Goal: Task Accomplishment & Management: Use online tool/utility

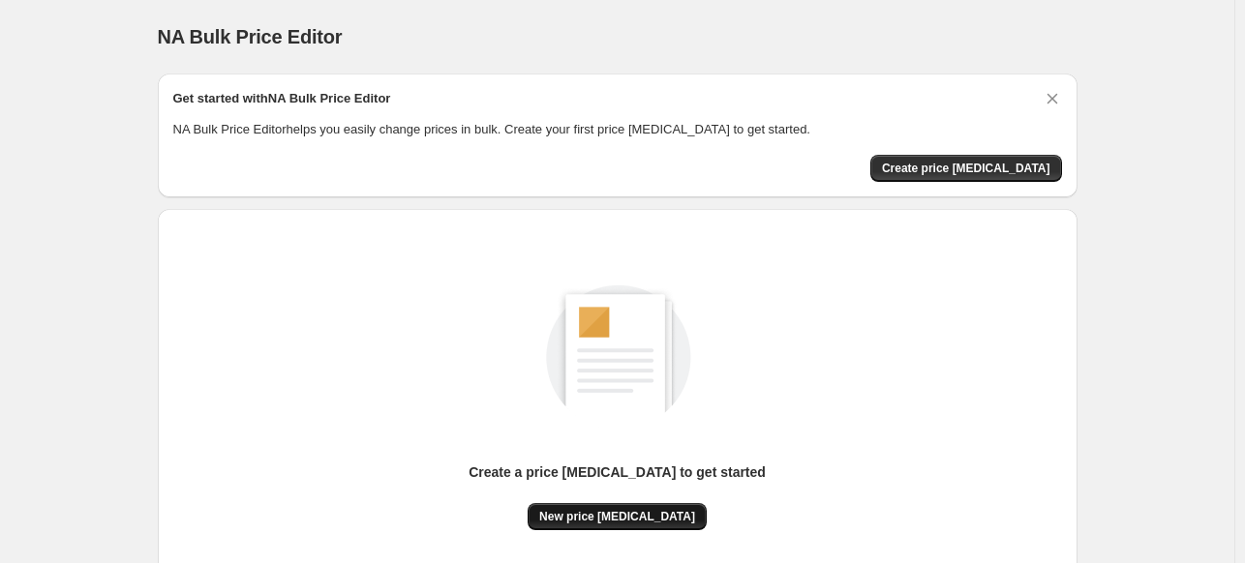
click at [613, 511] on span "New price change job" at bounding box center [617, 516] width 156 height 15
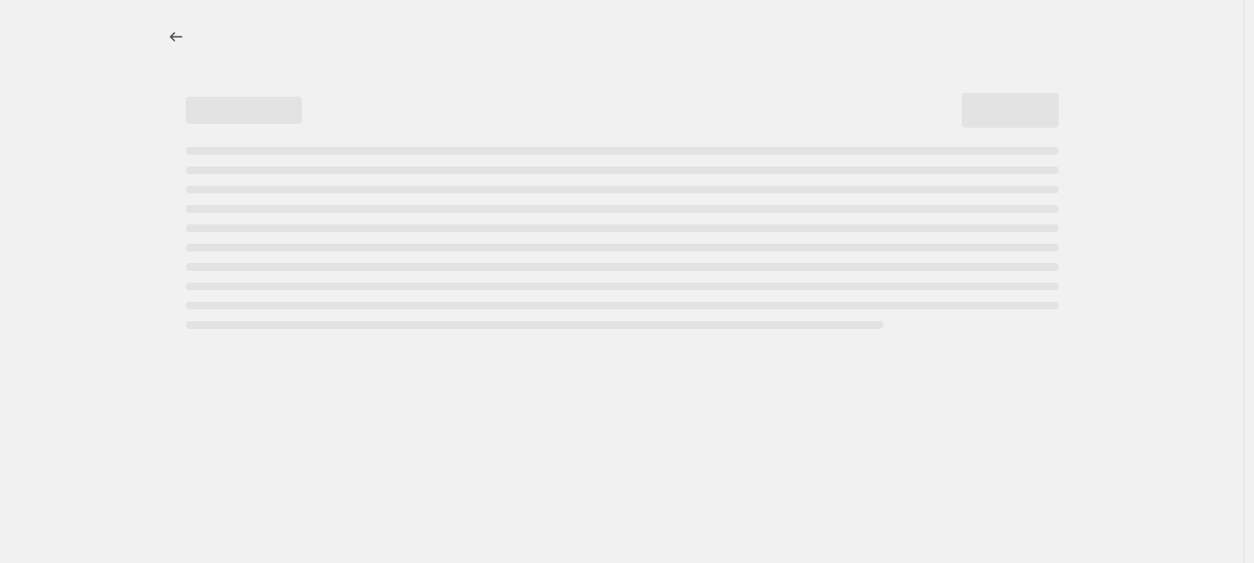
select select "percentage"
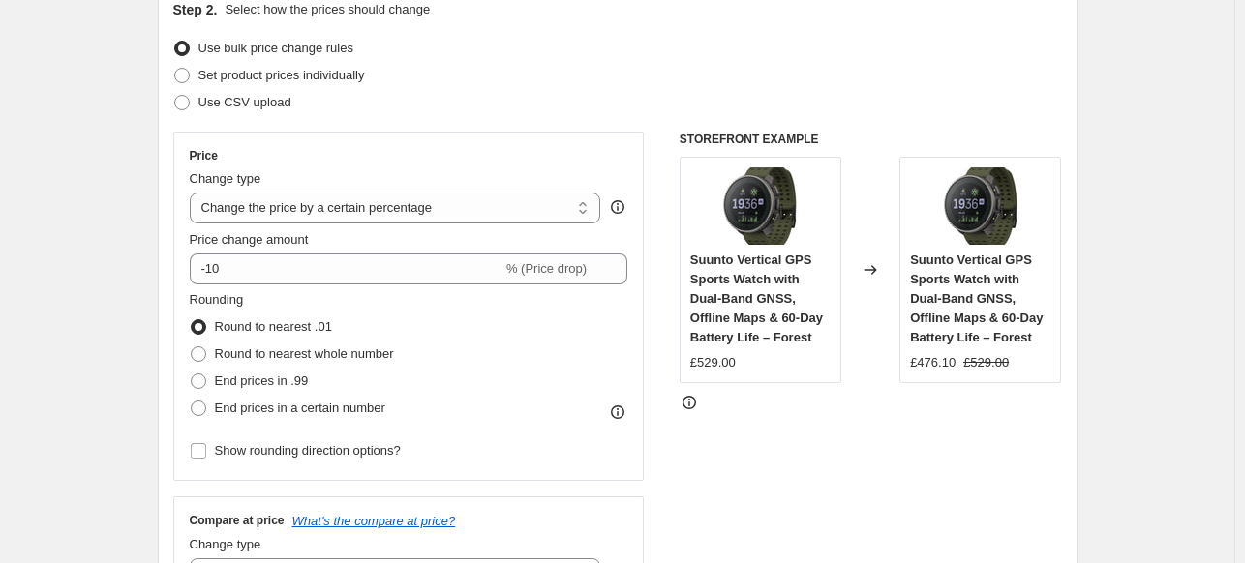
scroll to position [116, 0]
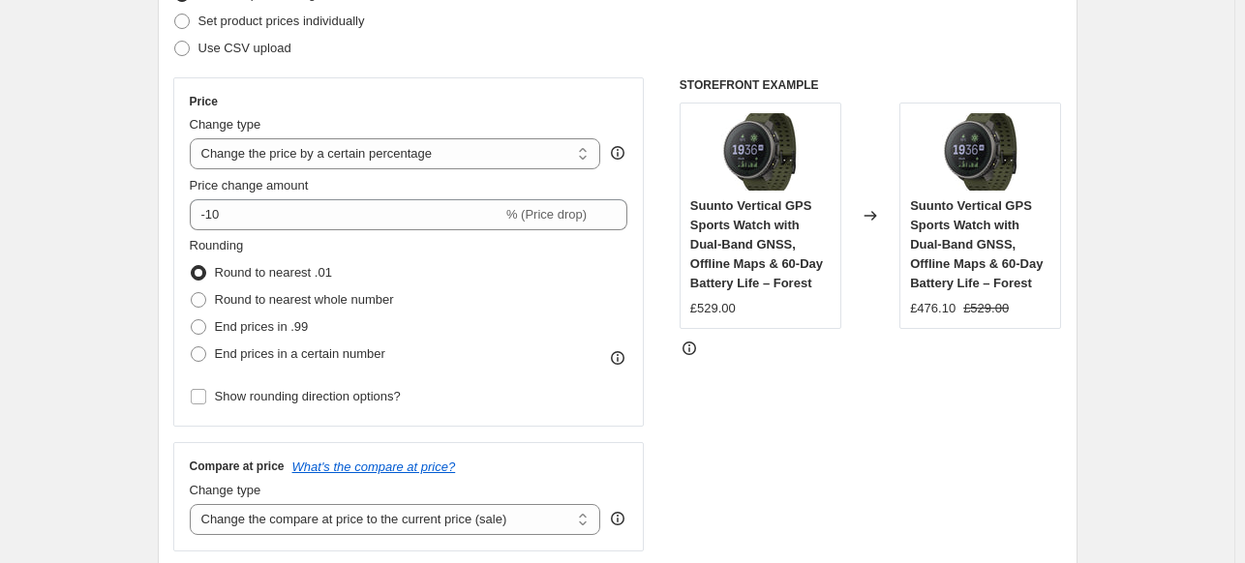
scroll to position [348, 0]
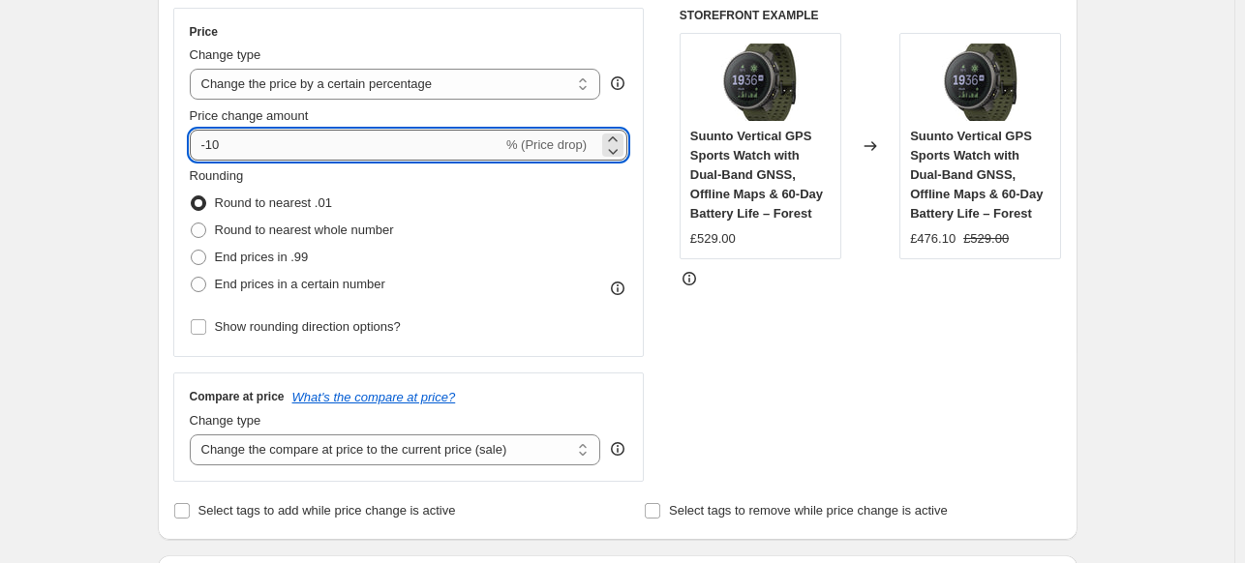
click at [368, 146] on input "-10" at bounding box center [346, 145] width 313 height 31
type input "-1"
type input "-25"
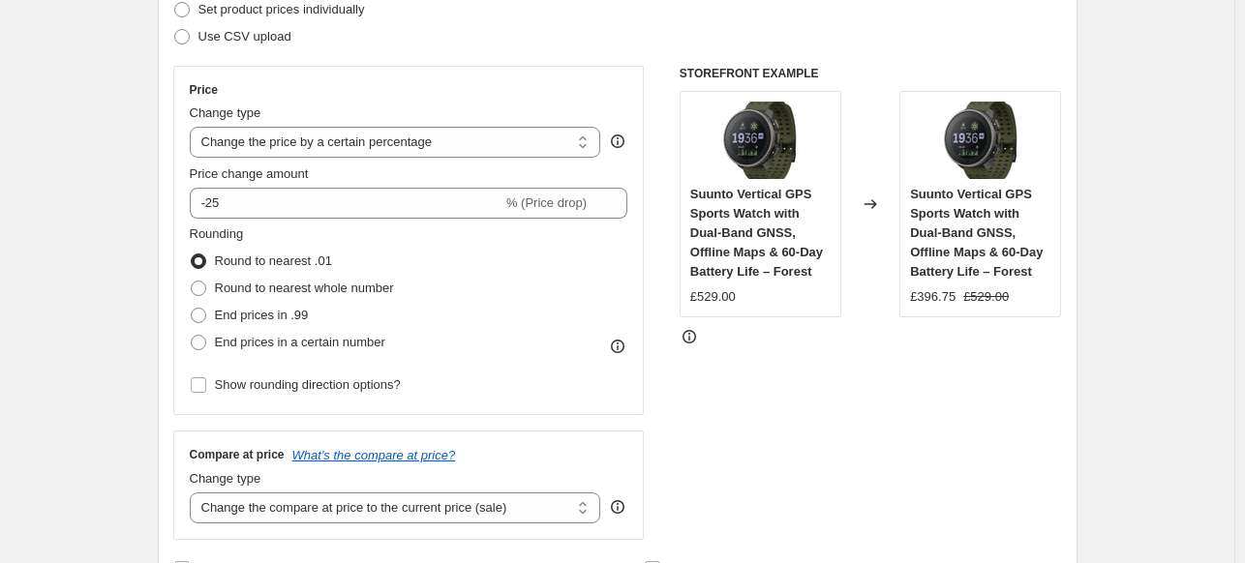
scroll to position [162, 0]
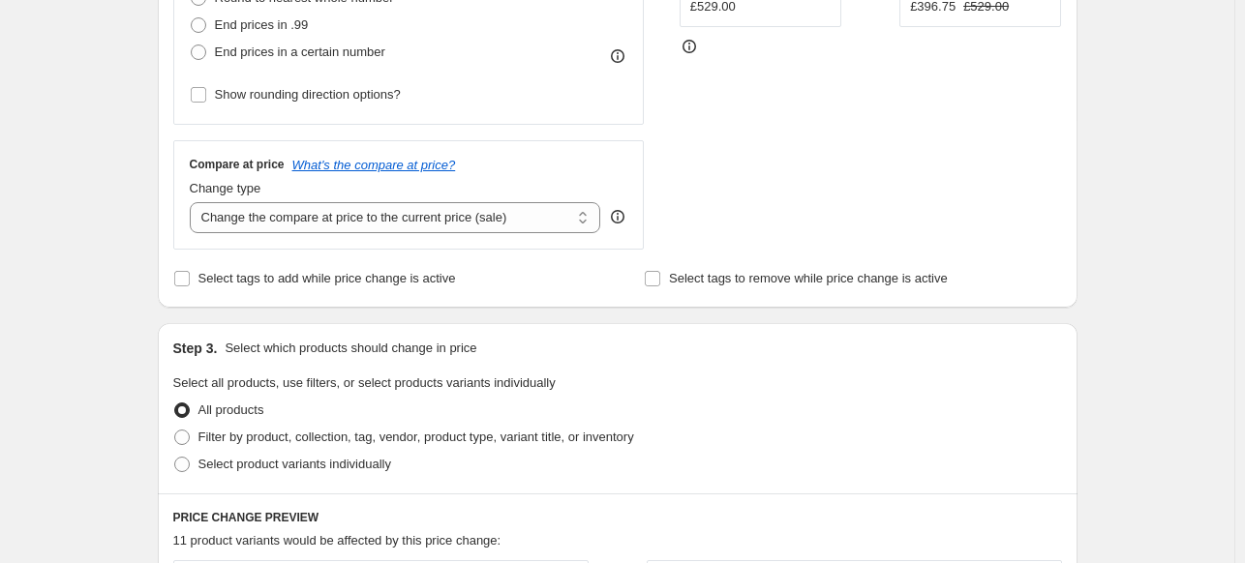
scroll to position [697, 0]
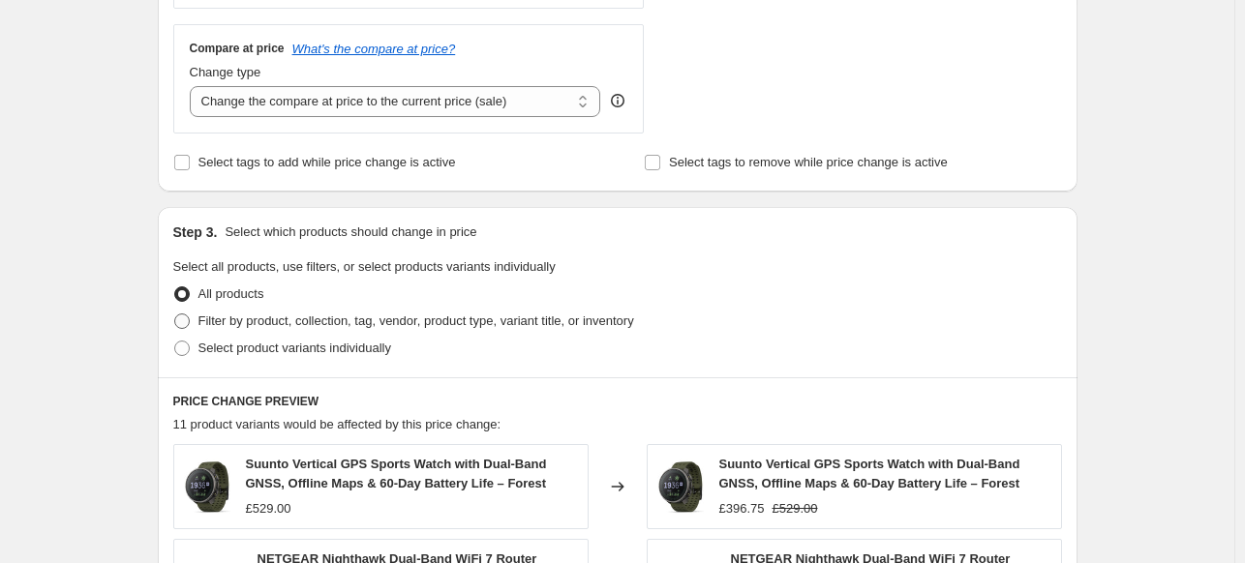
click at [182, 316] on span at bounding box center [181, 321] width 15 height 15
click at [175, 315] on input "Filter by product, collection, tag, vendor, product type, variant title, or inv…" at bounding box center [174, 314] width 1 height 1
radio input "true"
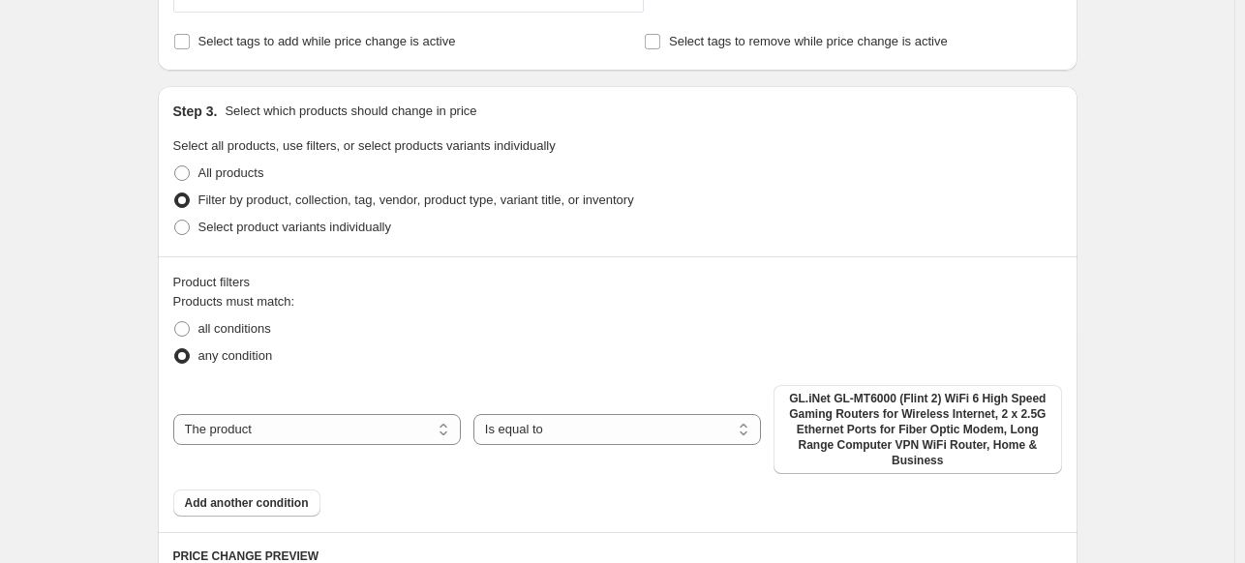
scroll to position [929, 0]
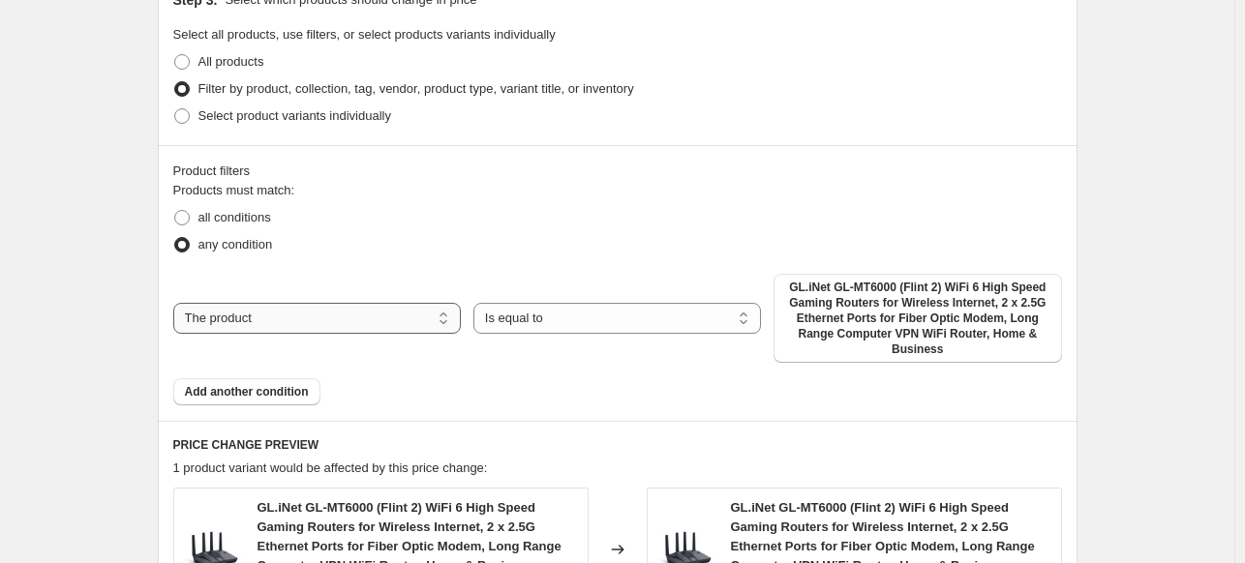
click at [365, 316] on select "The product The product's collection The product's tag The product's vendor The…" at bounding box center [316, 318] width 287 height 31
click at [195, 220] on label "all conditions" at bounding box center [222, 217] width 98 height 27
click at [175, 211] on input "all conditions" at bounding box center [174, 210] width 1 height 1
radio input "true"
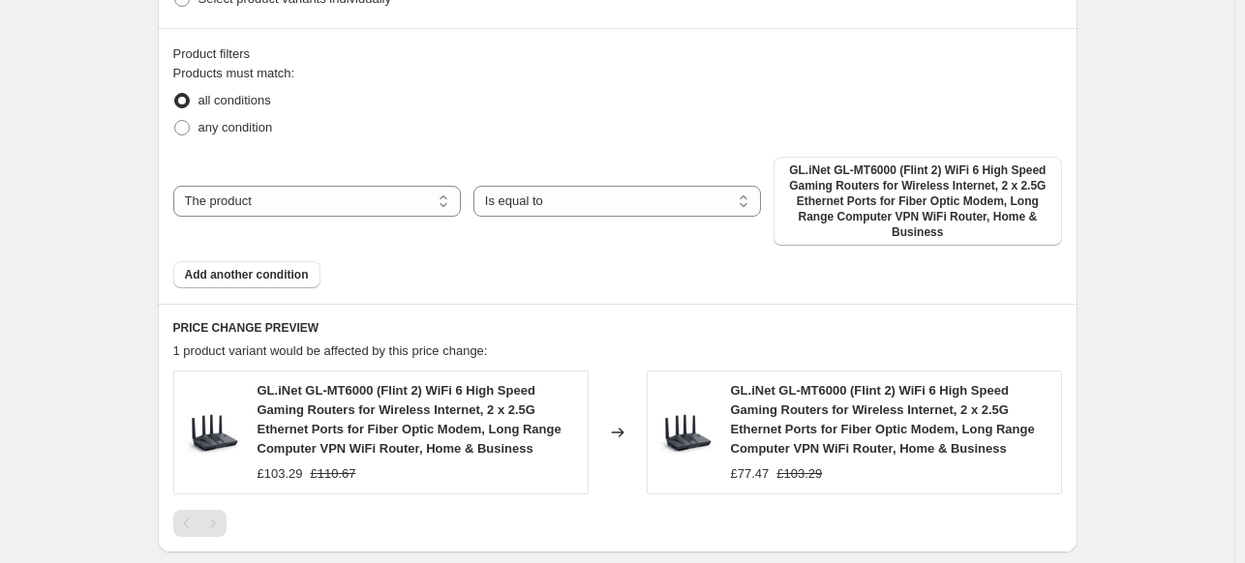
scroll to position [1278, 0]
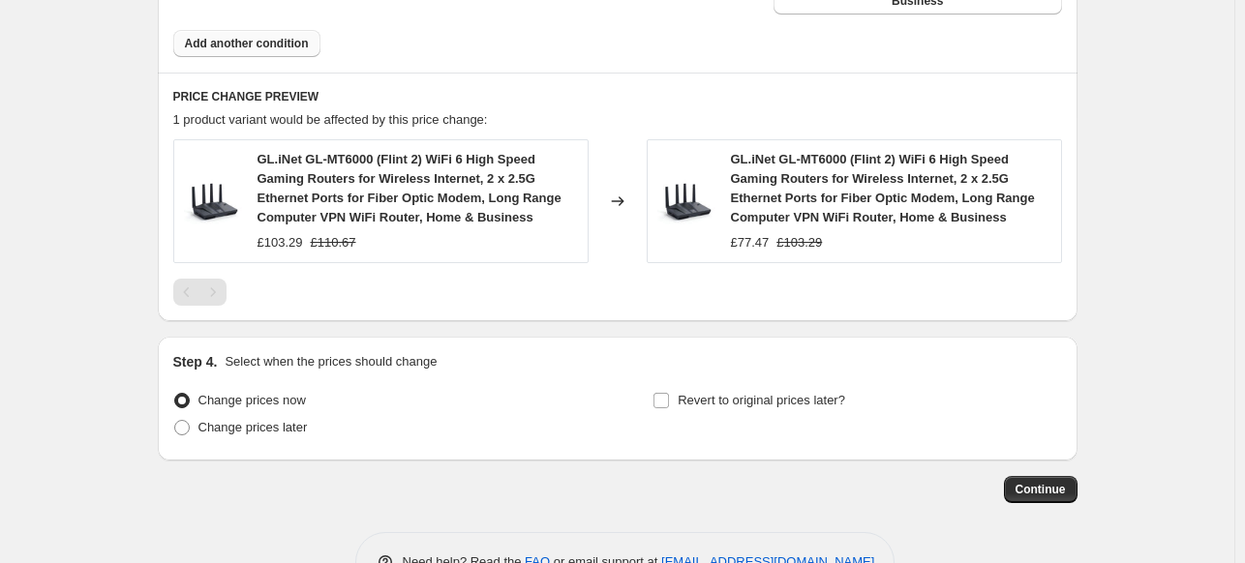
click at [224, 43] on span "Add another condition" at bounding box center [247, 43] width 124 height 15
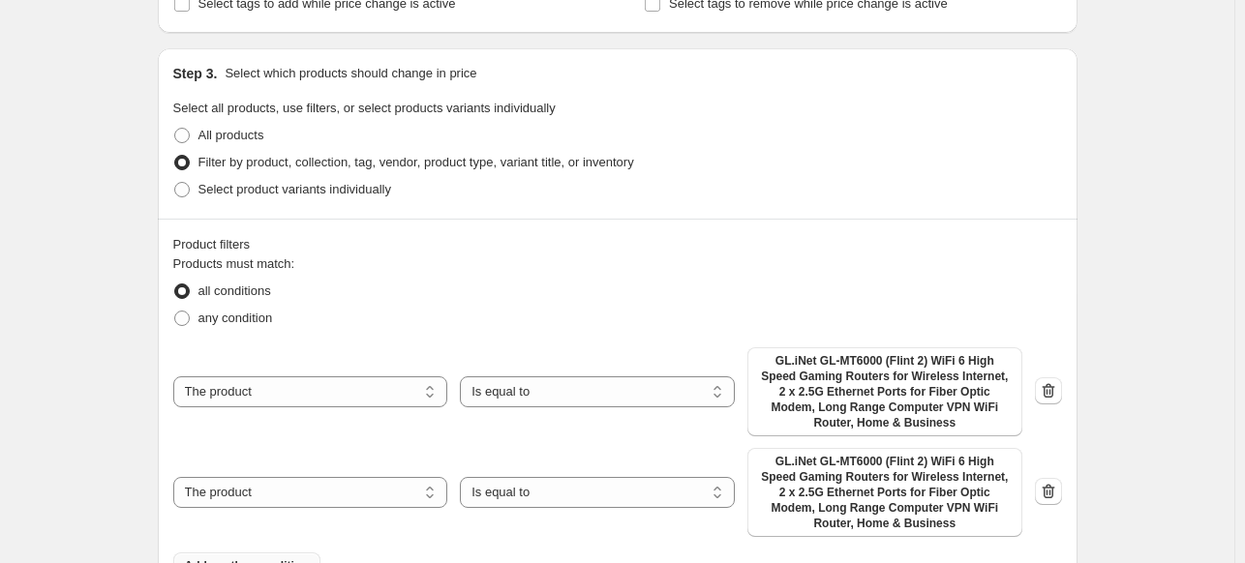
scroll to position [623, 0]
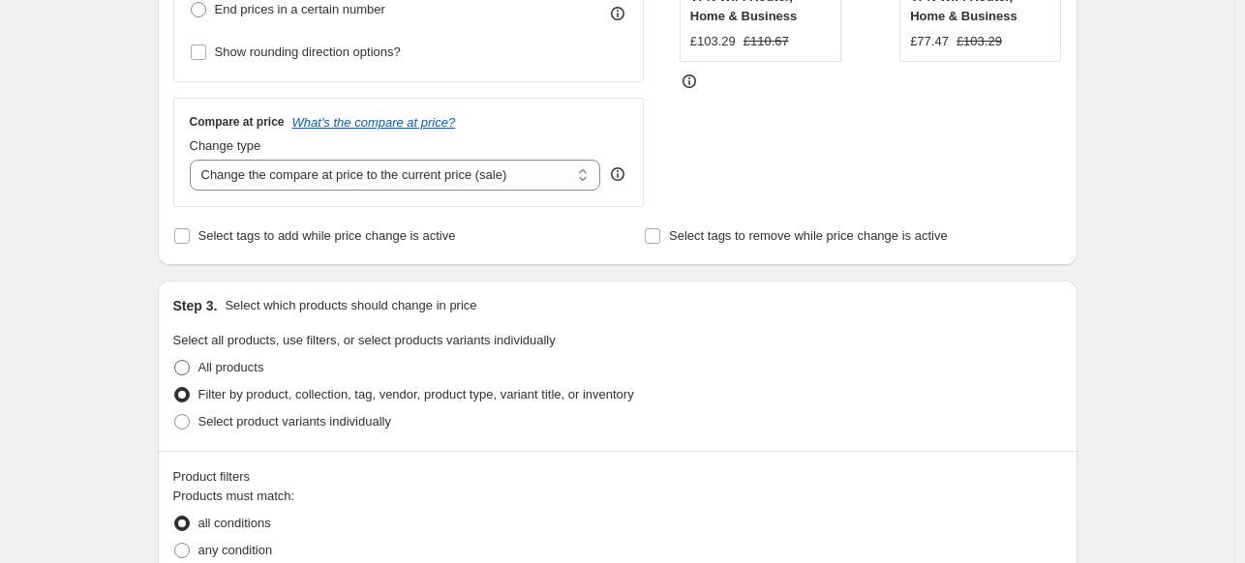
click at [190, 365] on span at bounding box center [181, 367] width 15 height 15
click at [175, 361] on input "All products" at bounding box center [174, 360] width 1 height 1
radio input "true"
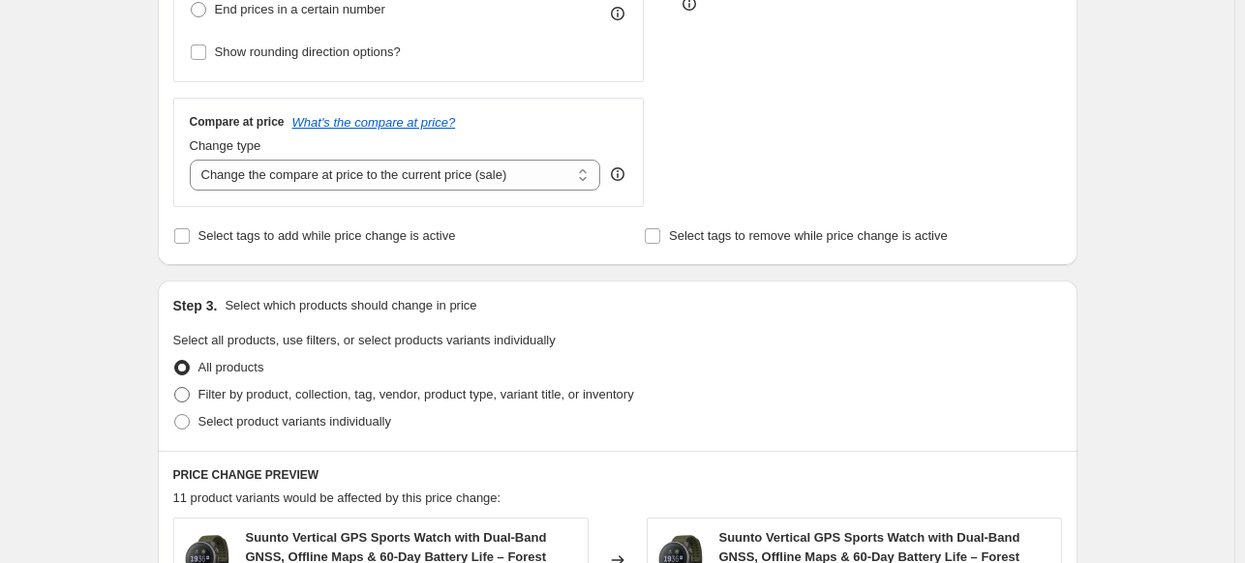
click at [190, 397] on span at bounding box center [181, 394] width 15 height 15
click at [175, 388] on input "Filter by product, collection, tag, vendor, product type, variant title, or inv…" at bounding box center [174, 387] width 1 height 1
radio input "true"
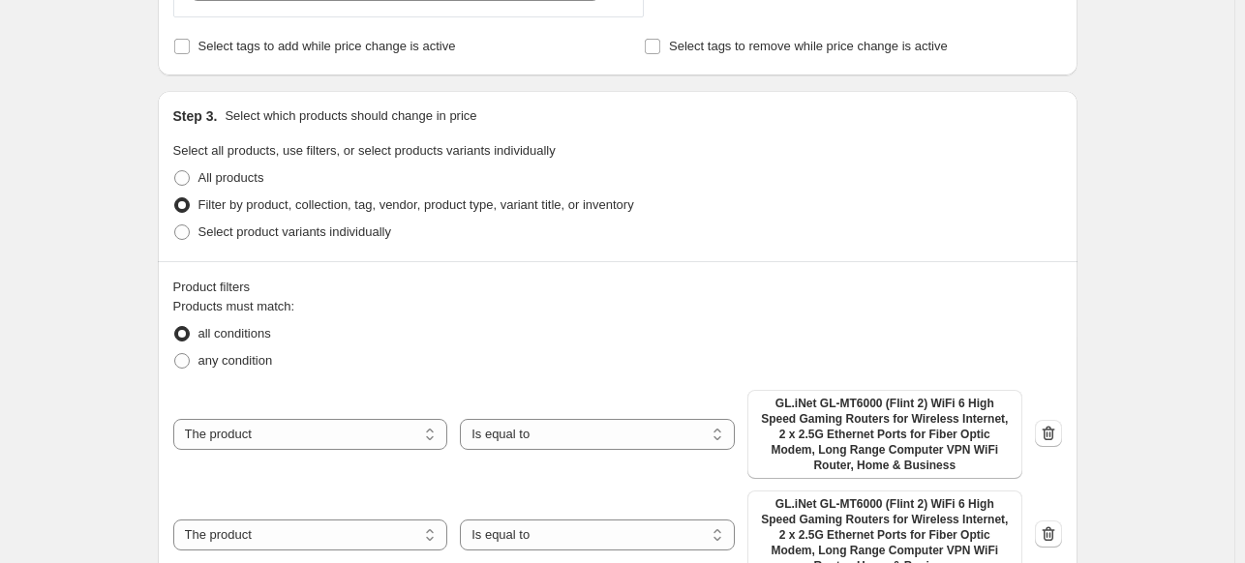
scroll to position [1045, 0]
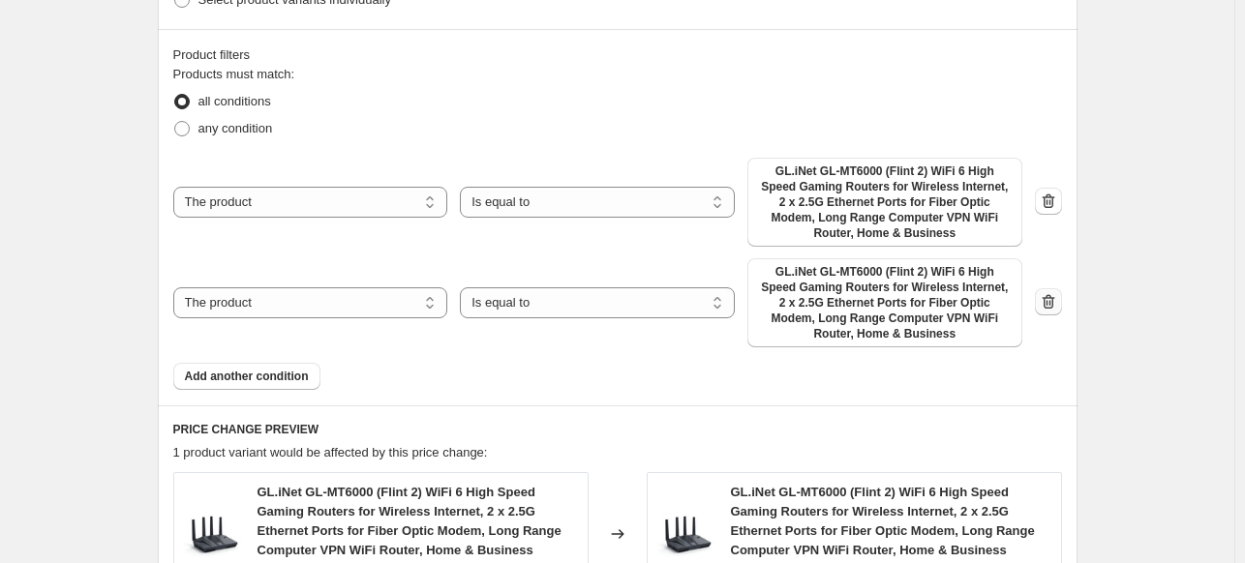
click at [1045, 305] on icon "button" at bounding box center [1048, 301] width 19 height 19
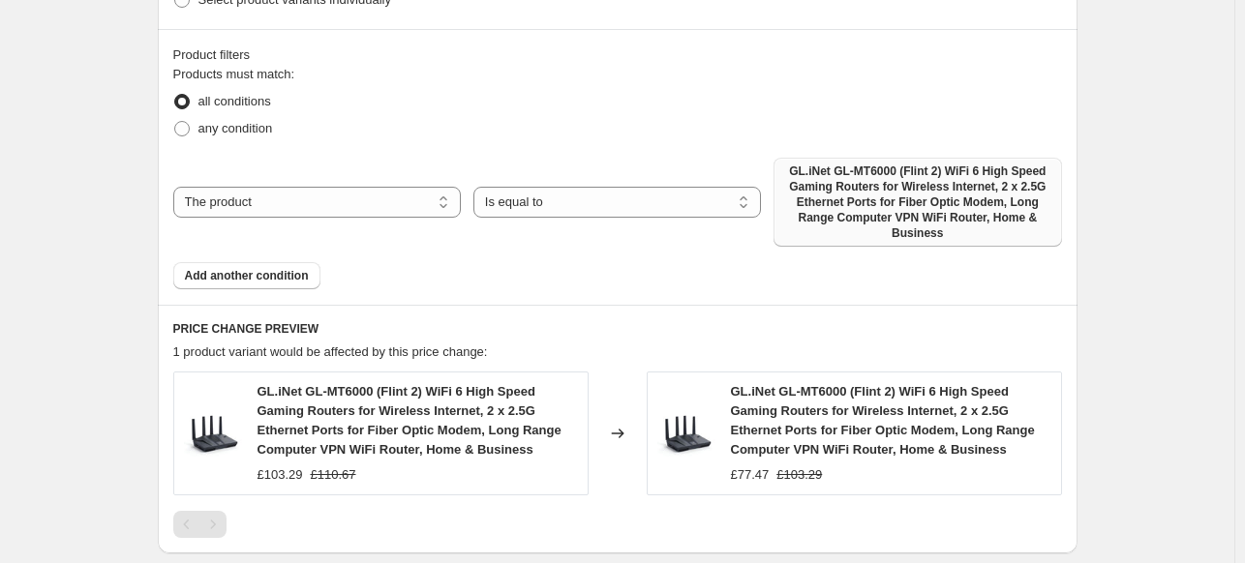
click at [1018, 203] on span "GL.iNet GL-MT6000 (Flint 2) WiFi 6 High Speed Gaming Routers for Wireless Inter…" at bounding box center [917, 202] width 264 height 77
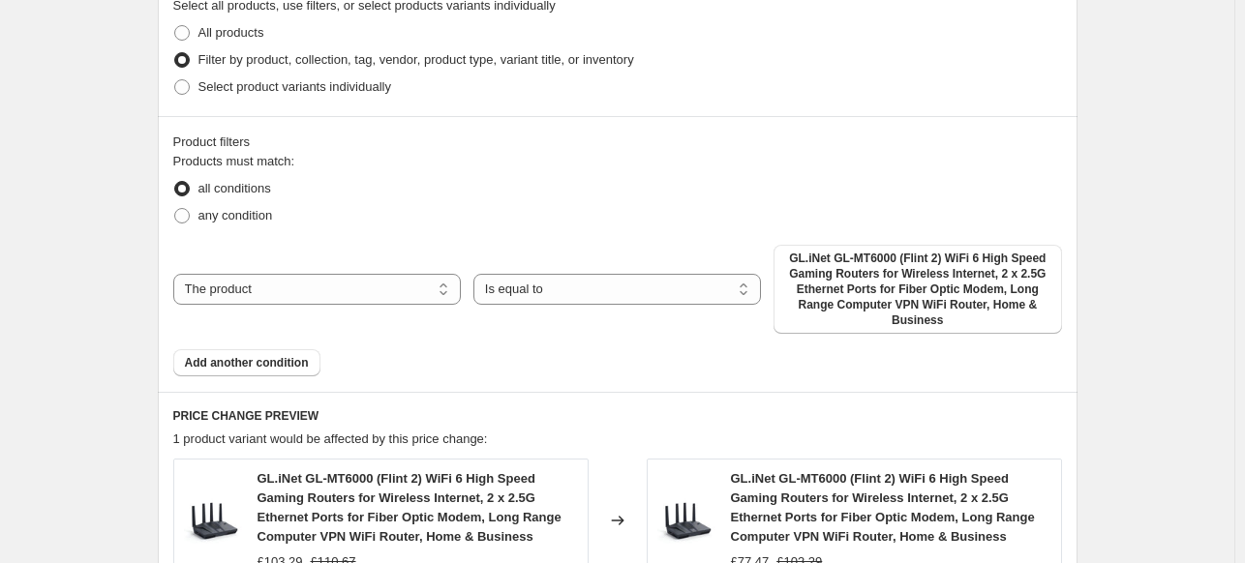
scroll to position [929, 0]
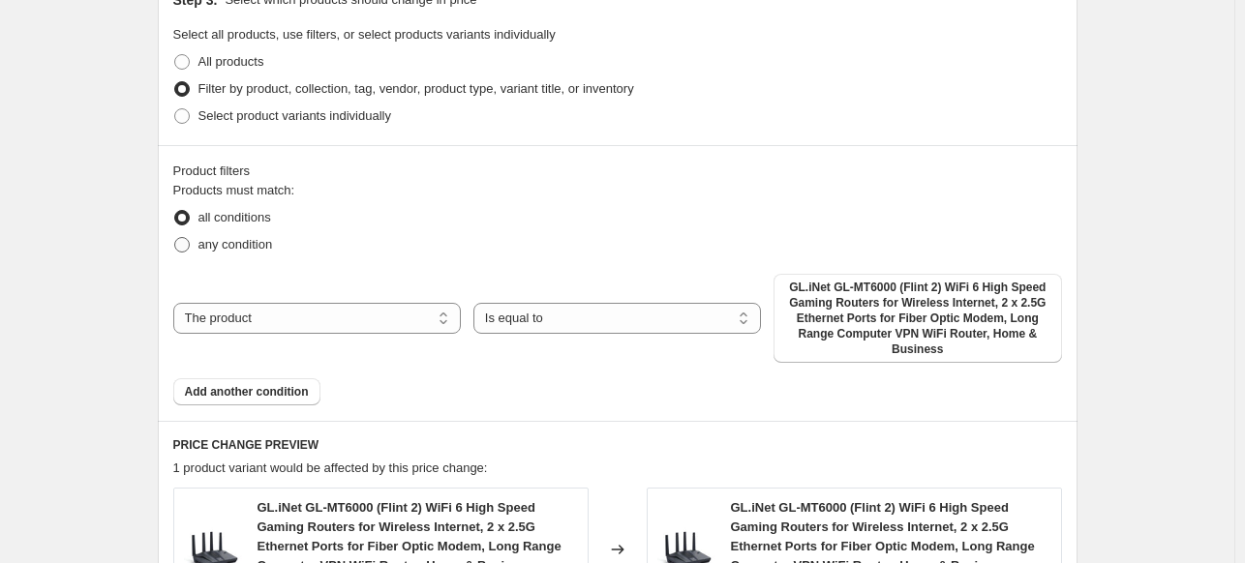
click at [187, 244] on span at bounding box center [181, 244] width 15 height 15
click at [175, 238] on input "any condition" at bounding box center [174, 237] width 1 height 1
radio input "true"
click at [189, 213] on span at bounding box center [181, 217] width 15 height 15
click at [175, 211] on input "all conditions" at bounding box center [174, 210] width 1 height 1
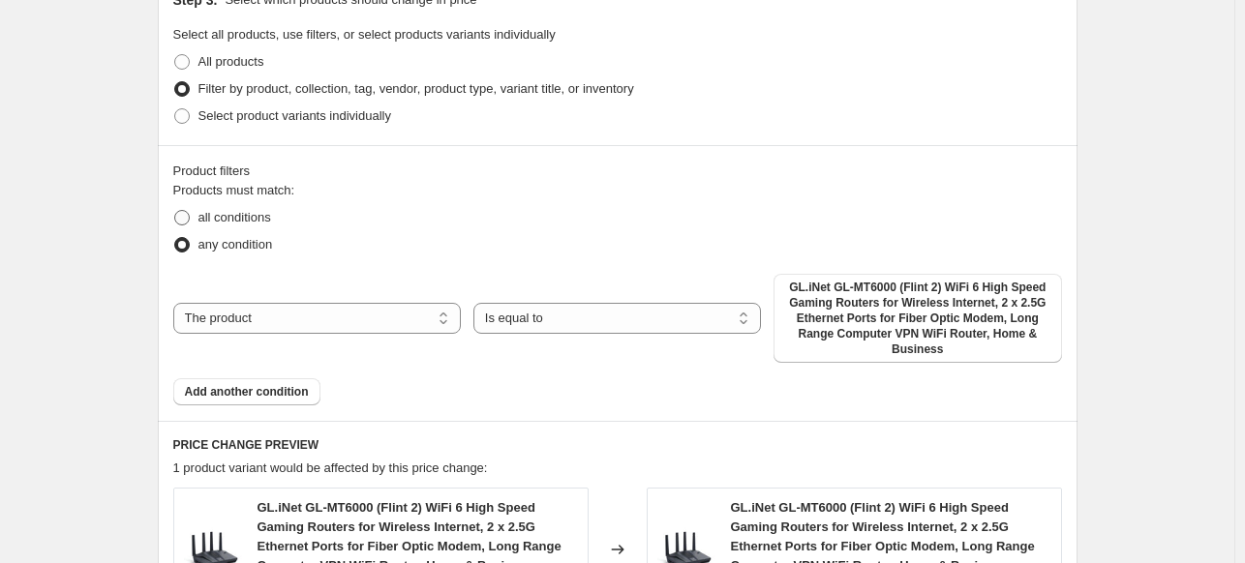
radio input "true"
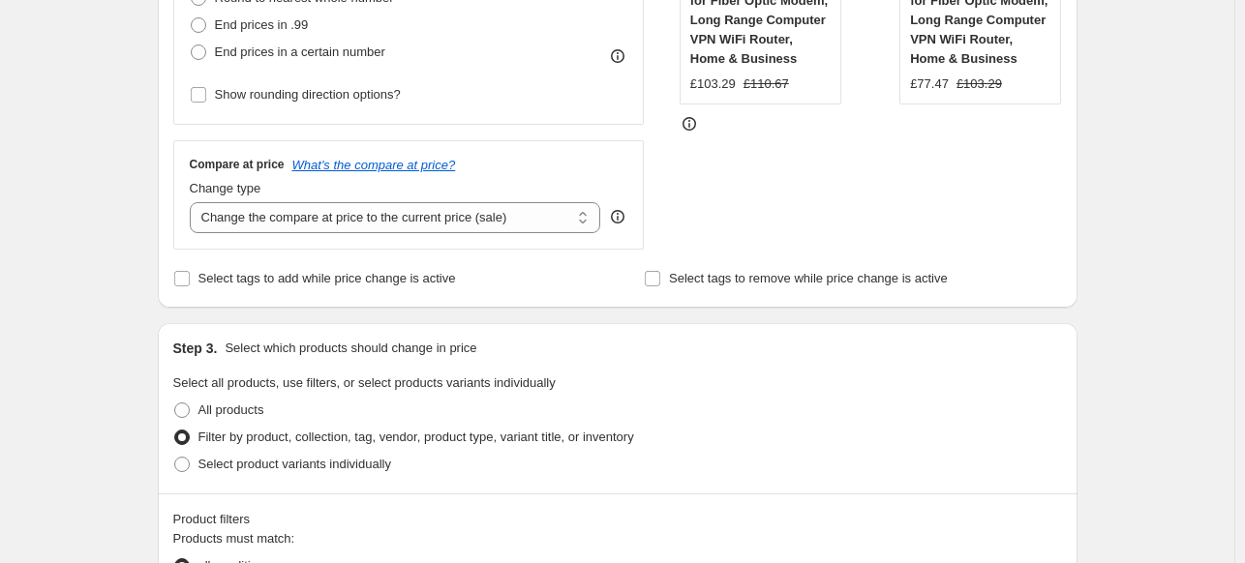
scroll to position [697, 0]
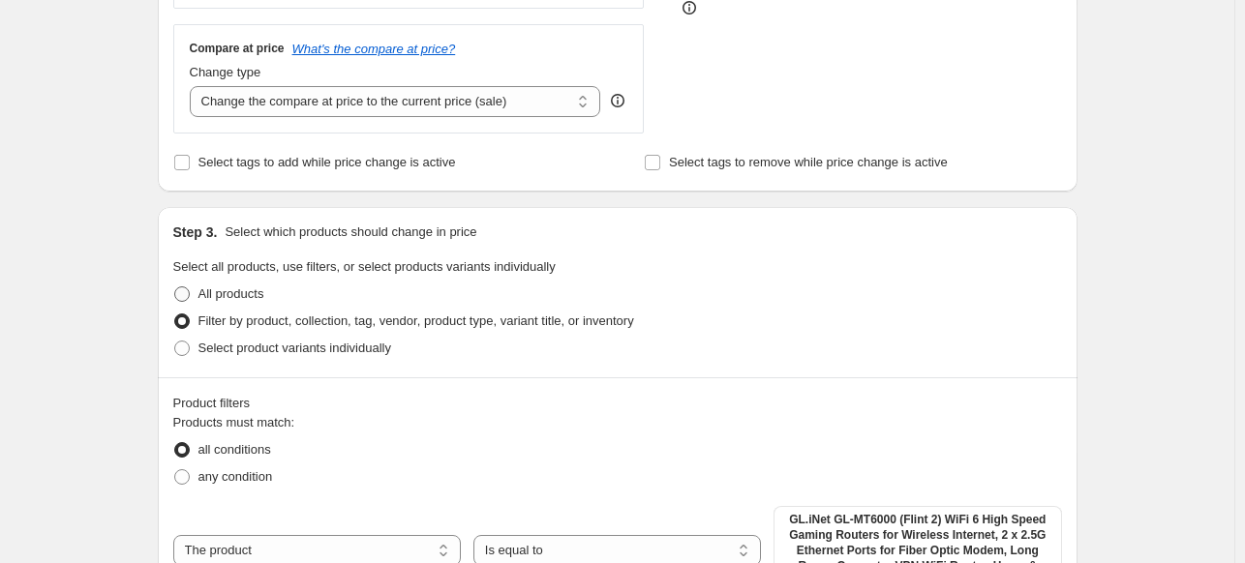
click at [190, 297] on span at bounding box center [181, 293] width 15 height 15
click at [175, 287] on input "All products" at bounding box center [174, 286] width 1 height 1
radio input "true"
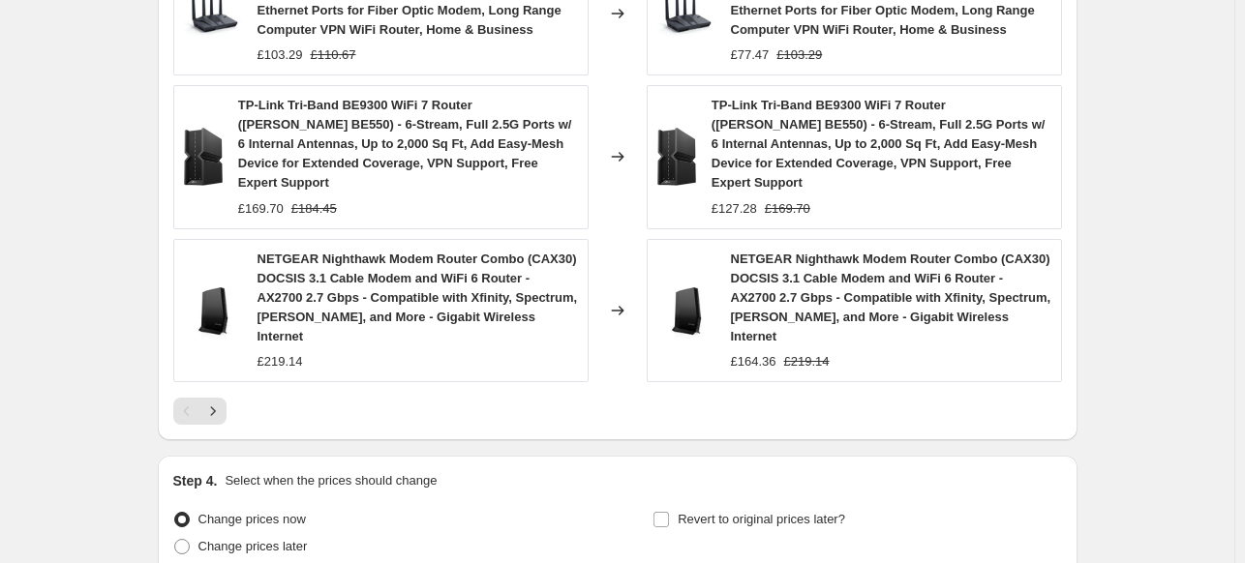
scroll to position [1555, 0]
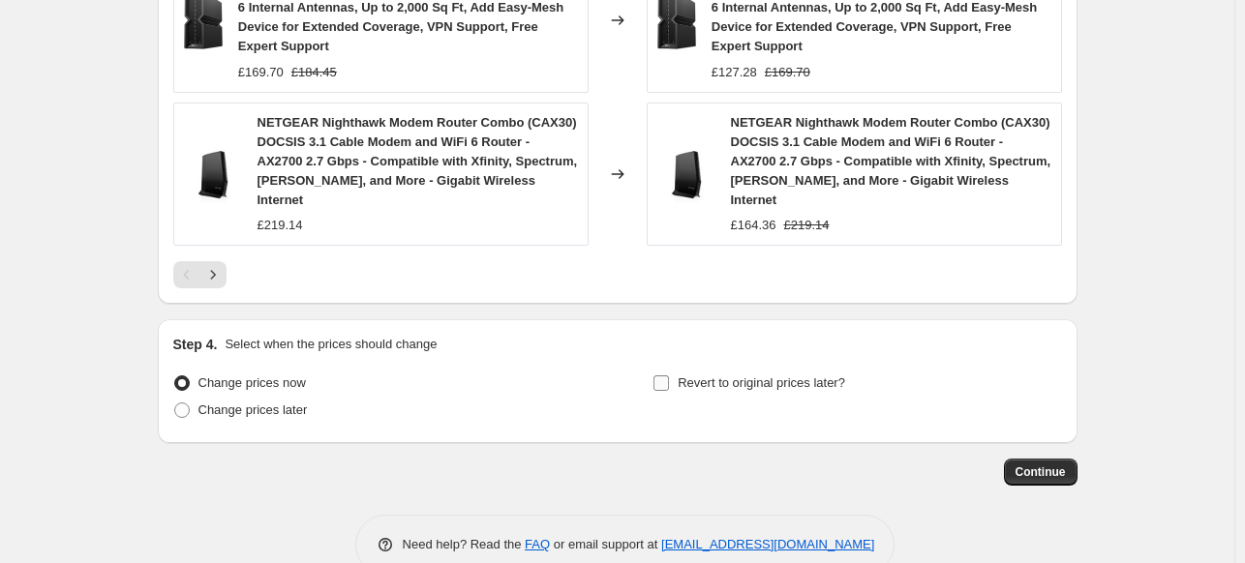
click at [662, 376] on input "Revert to original prices later?" at bounding box center [660, 383] width 15 height 15
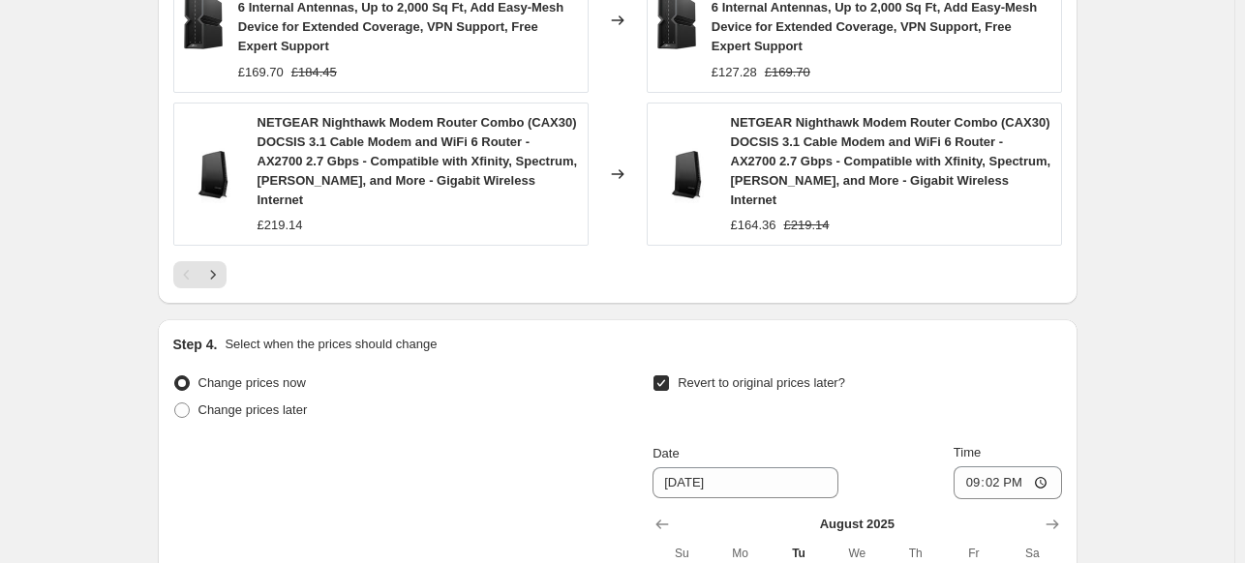
click at [665, 376] on input "Revert to original prices later?" at bounding box center [660, 383] width 15 height 15
checkbox input "false"
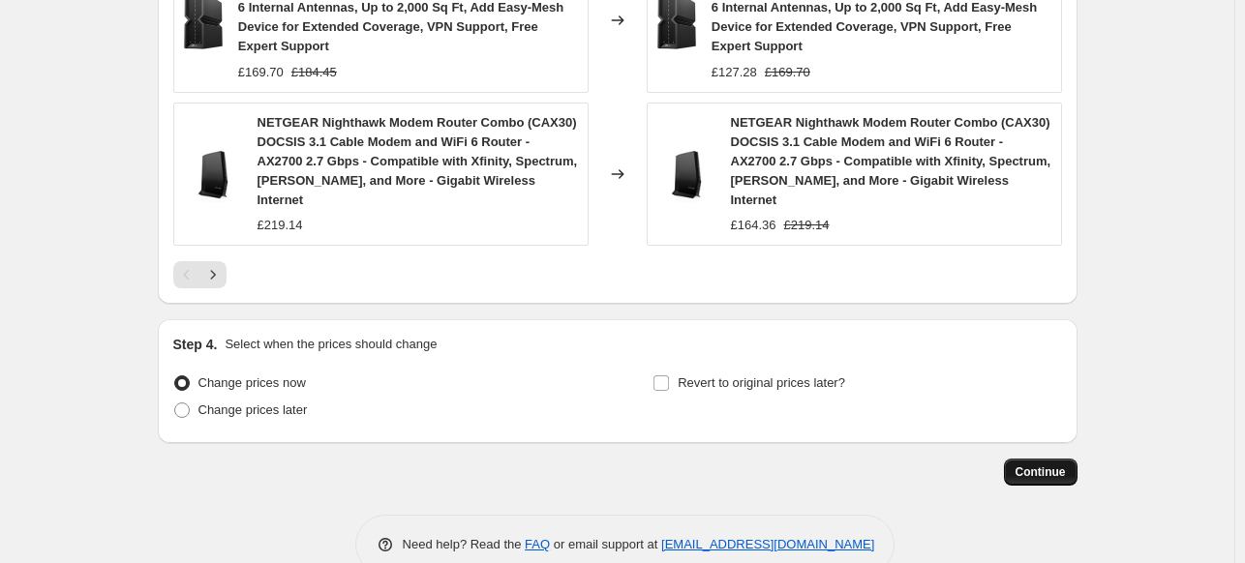
click at [1049, 465] on span "Continue" at bounding box center [1040, 472] width 50 height 15
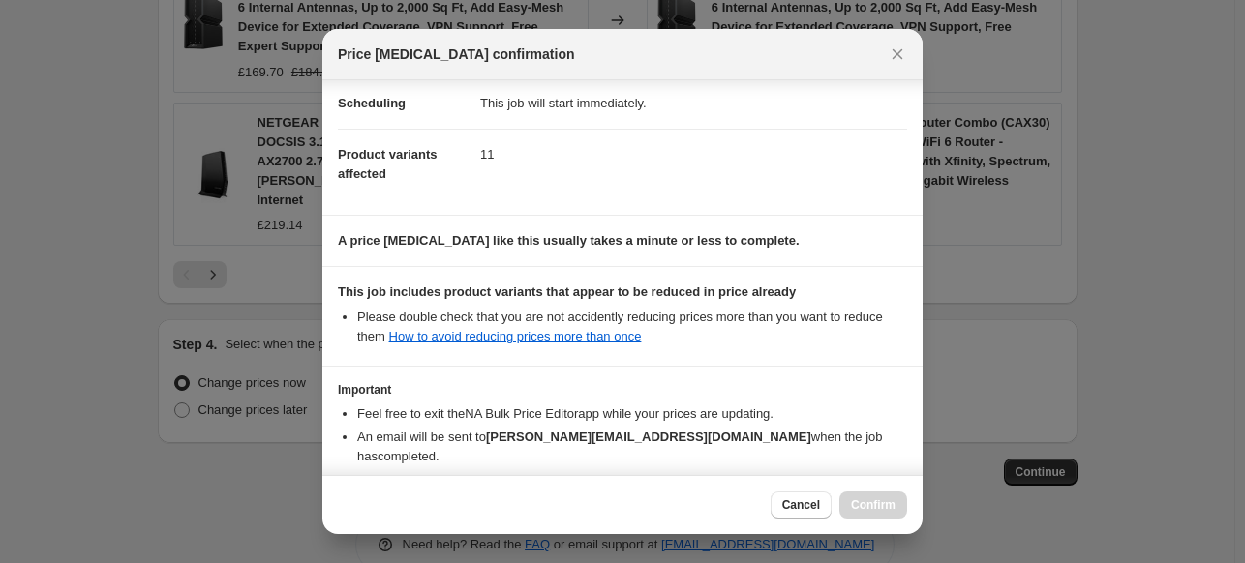
scroll to position [249, 0]
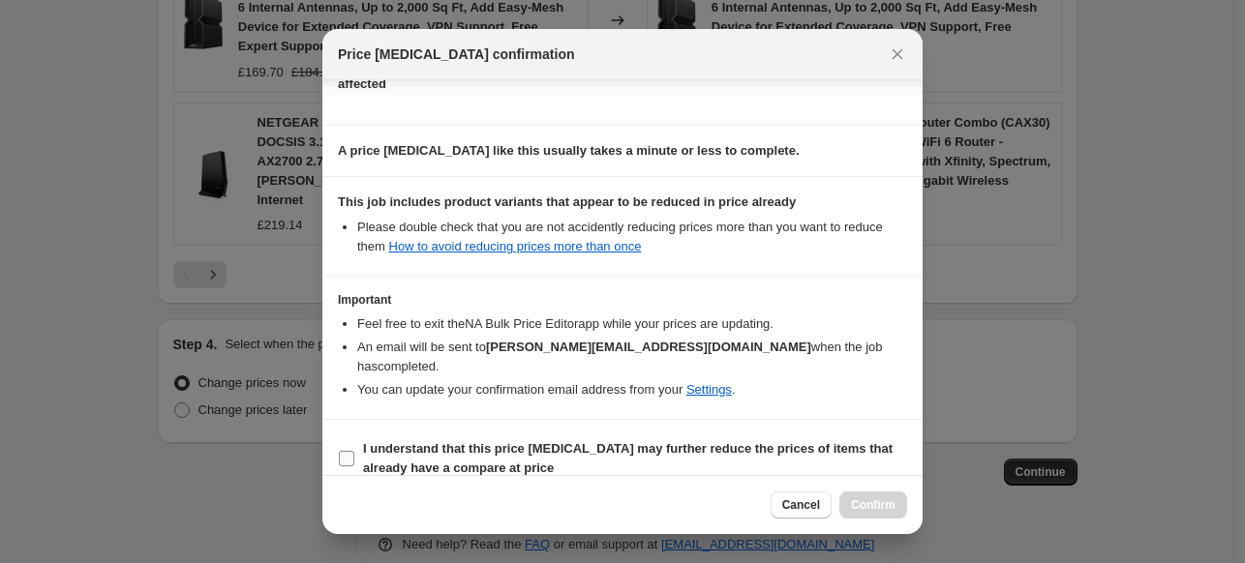
click at [347, 451] on input "I understand that this price change job may further reduce the prices of items …" at bounding box center [346, 458] width 15 height 15
checkbox input "true"
click at [897, 498] on button "Confirm" at bounding box center [873, 505] width 68 height 27
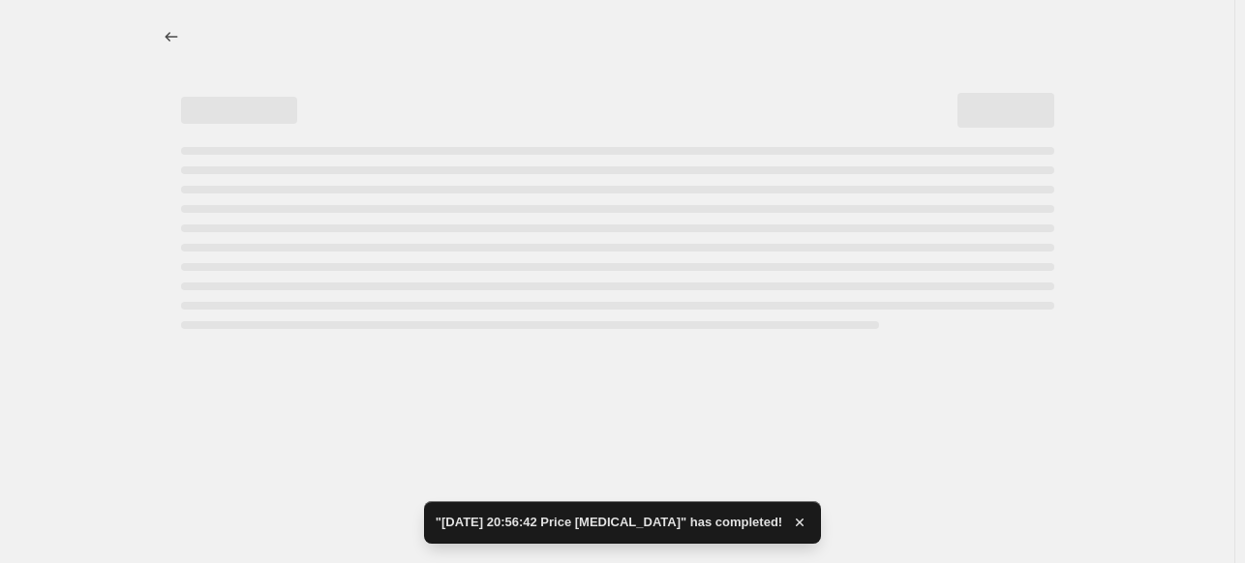
select select "percentage"
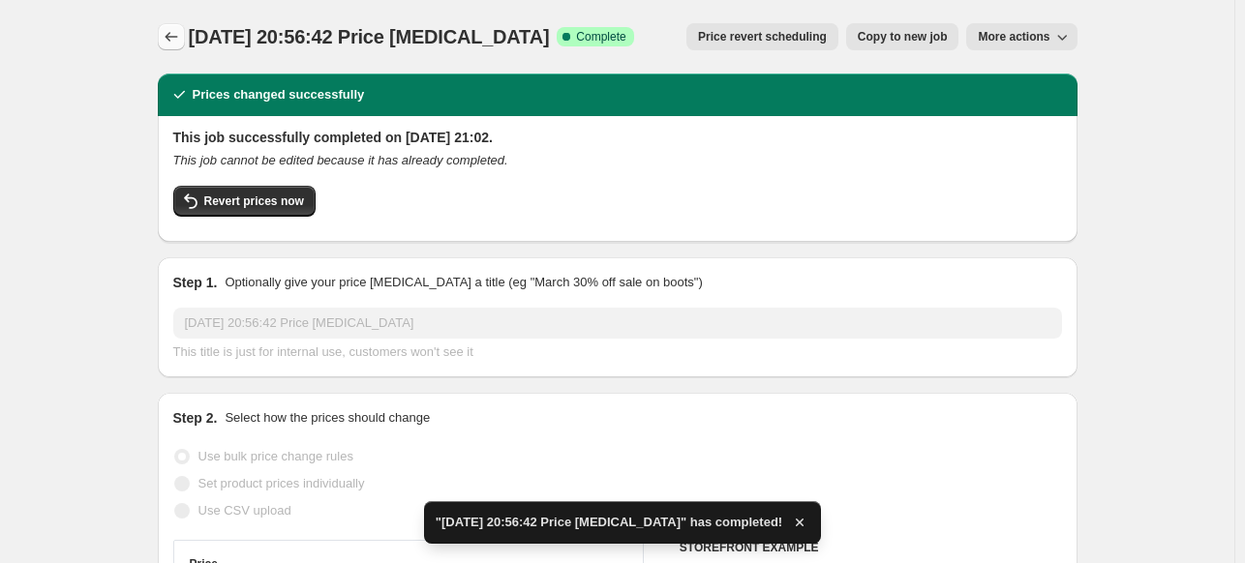
click at [179, 32] on icon "Price change jobs" at bounding box center [171, 36] width 19 height 19
